Goal: Transaction & Acquisition: Download file/media

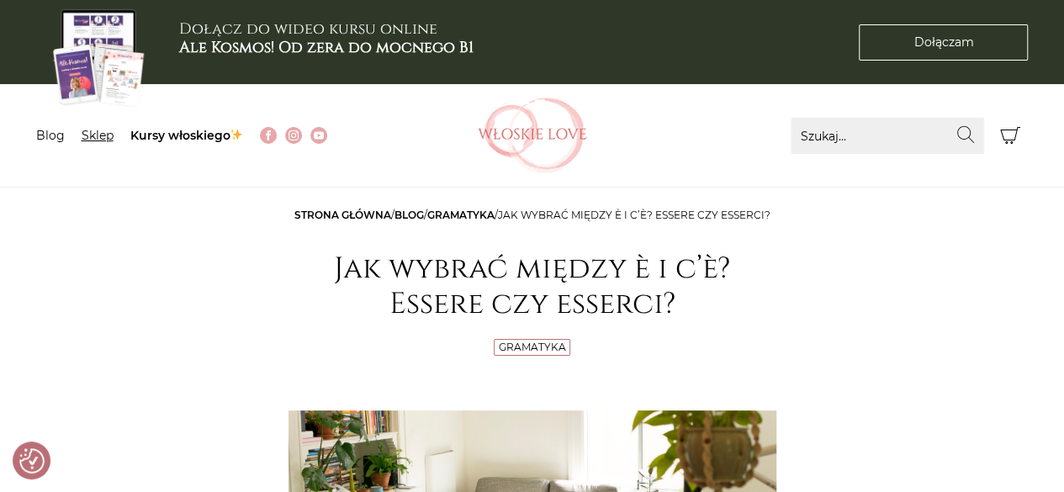
click at [105, 130] on link "Sklep" at bounding box center [98, 135] width 32 height 15
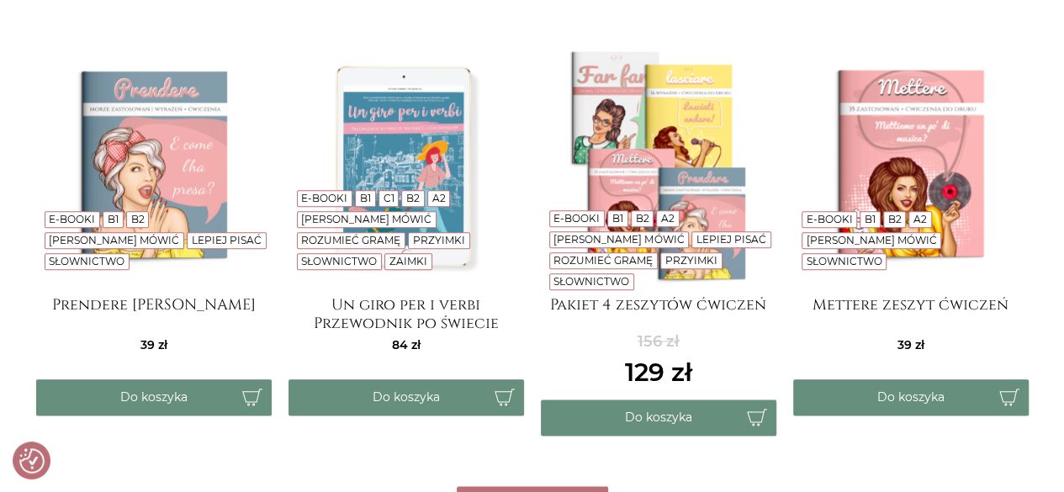
scroll to position [798, 0]
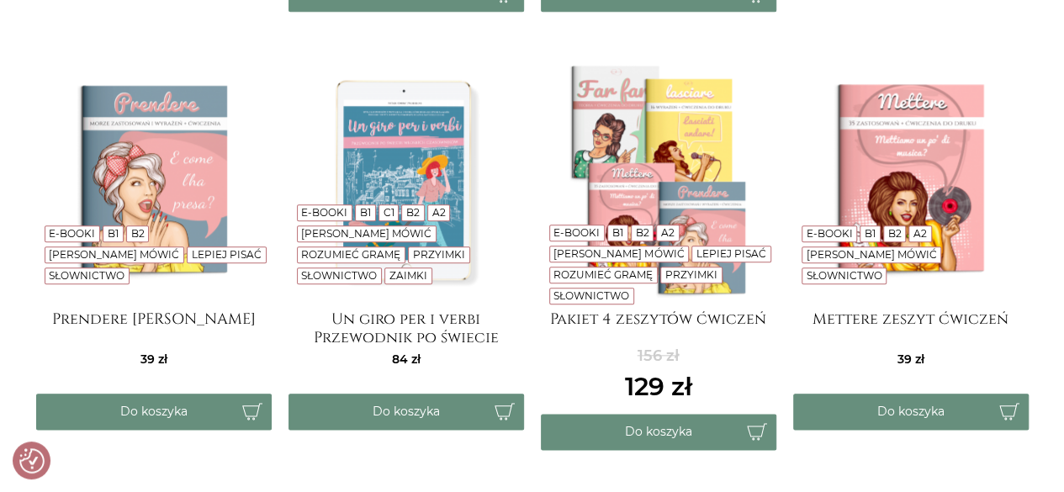
click at [146, 199] on img at bounding box center [154, 180] width 236 height 236
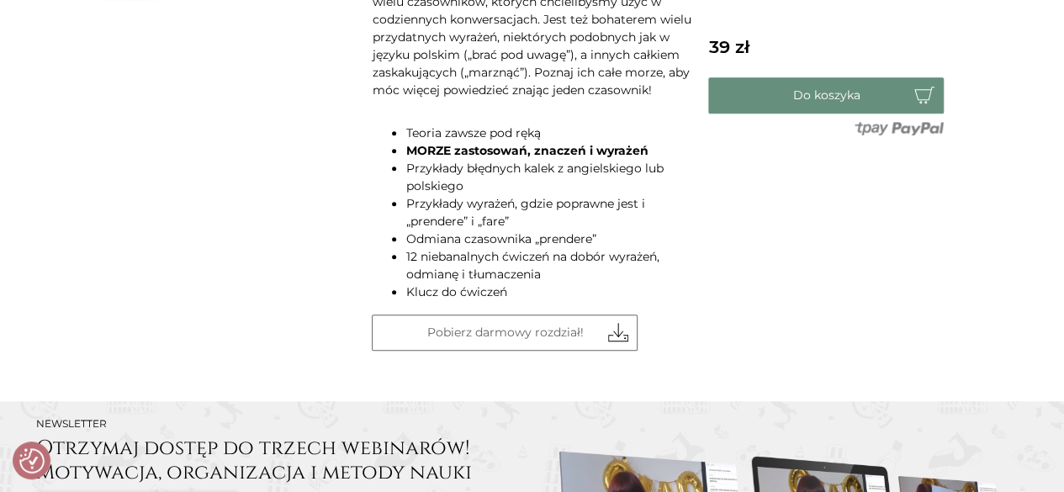
scroll to position [572, 0]
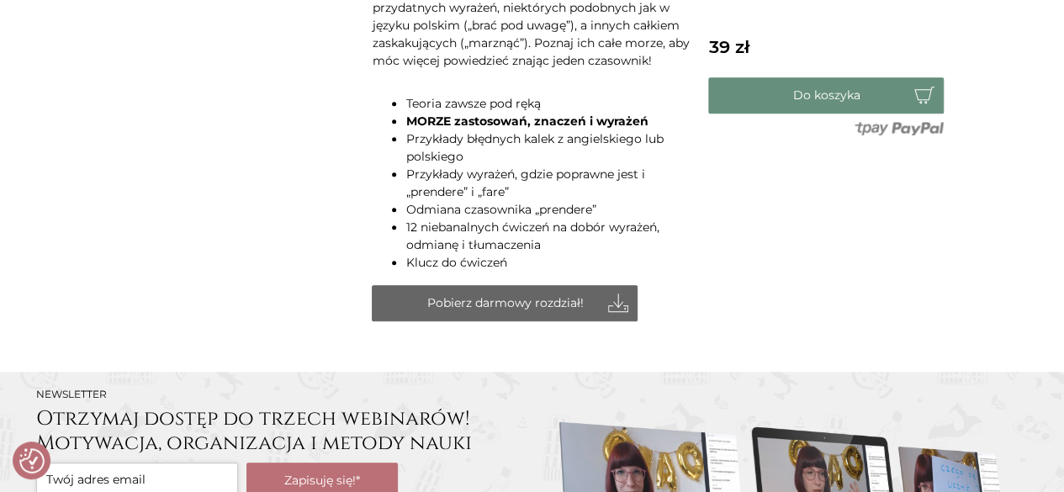
click at [611, 301] on link "Pobierz darmowy rozdział!" at bounding box center [505, 303] width 266 height 36
